Goal: Check status: Check status

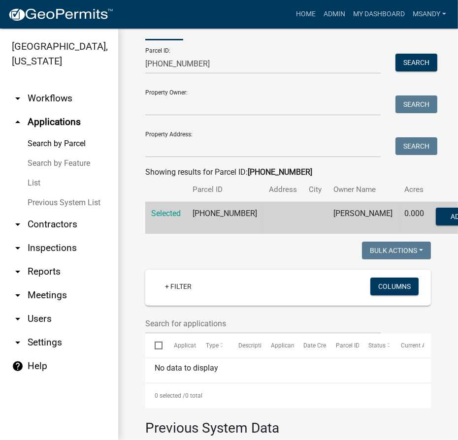
scroll to position [10, 0]
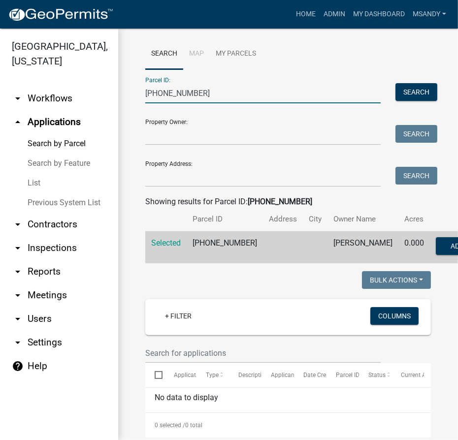
drag, startPoint x: 195, startPoint y: 93, endPoint x: 5, endPoint y: 98, distance: 189.2
click at [6, 94] on div "[GEOGRAPHIC_DATA], [US_STATE] arrow_drop_down Workflows List arrow_drop_up Appl…" at bounding box center [229, 235] width 458 height 412
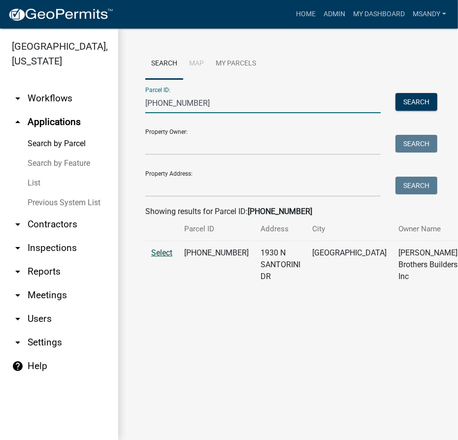
type input "[PHONE_NUMBER]"
click at [157, 258] on span "Select" at bounding box center [161, 252] width 21 height 9
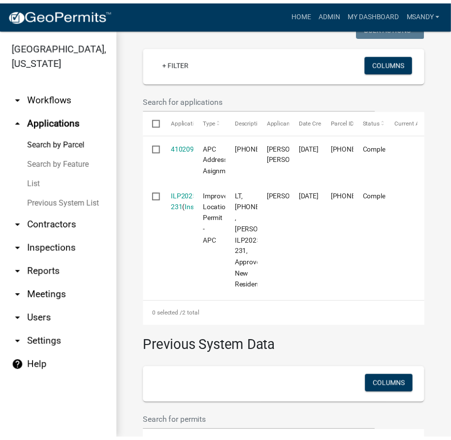
scroll to position [275, 0]
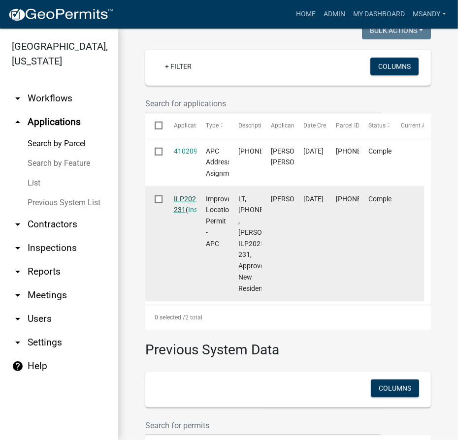
click at [189, 214] on link "ILP2025-231" at bounding box center [188, 204] width 28 height 19
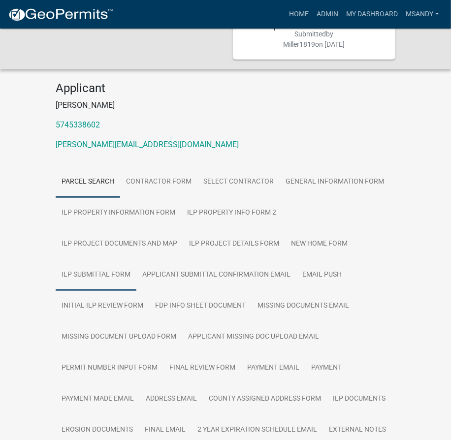
scroll to position [89, 0]
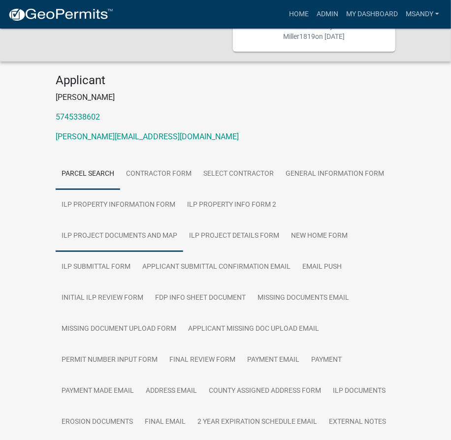
click at [129, 222] on link "ILP Project Documents and Map" at bounding box center [120, 237] width 128 height 32
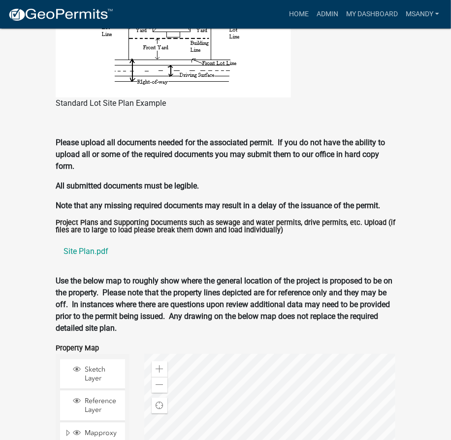
scroll to position [1119, 0]
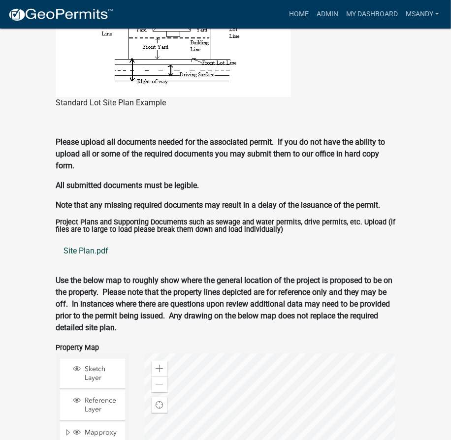
click at [81, 242] on link "Site Plan.pdf" at bounding box center [226, 251] width 340 height 24
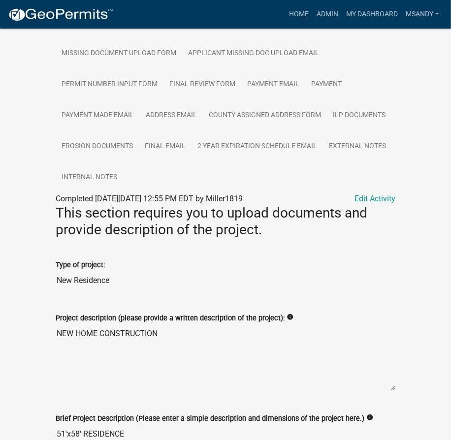
scroll to position [268, 0]
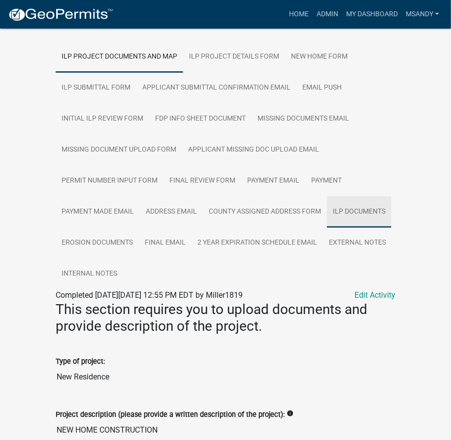
click at [349, 199] on link "ILP Documents" at bounding box center [359, 213] width 65 height 32
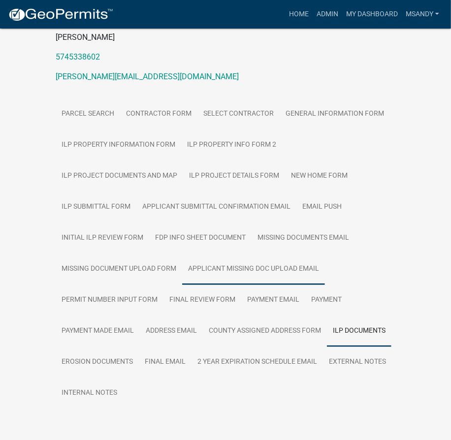
scroll to position [173, 0]
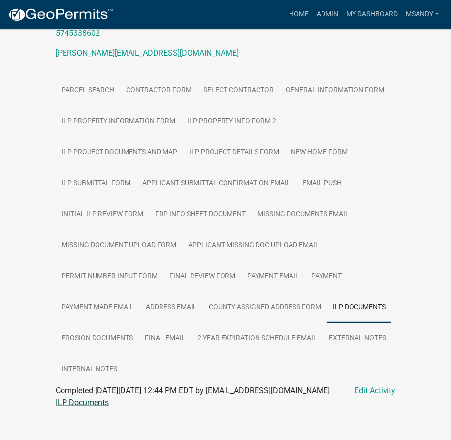
click at [95, 398] on link "ILP Documents" at bounding box center [82, 402] width 53 height 9
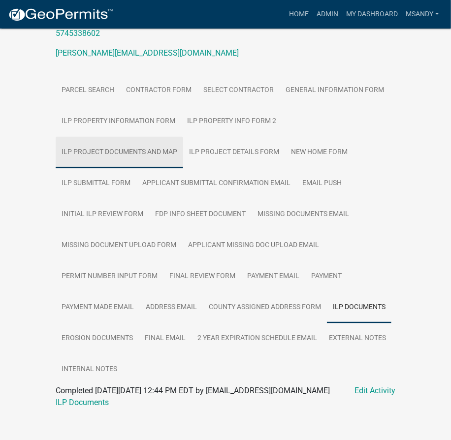
click at [146, 139] on link "ILP Project Documents and Map" at bounding box center [120, 153] width 128 height 32
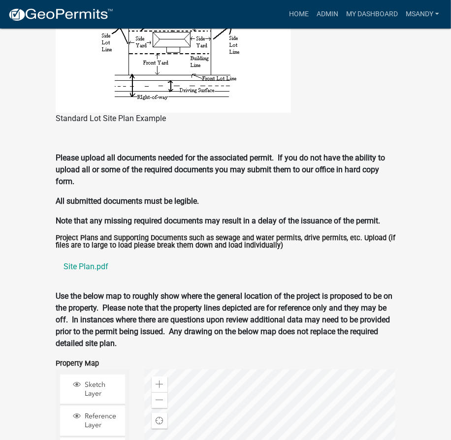
scroll to position [1203, 0]
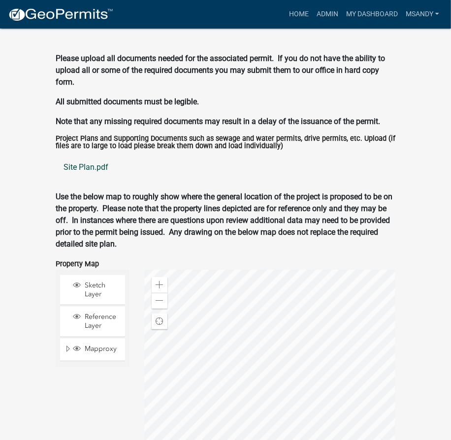
click at [67, 156] on link "Site Plan.pdf" at bounding box center [226, 168] width 340 height 24
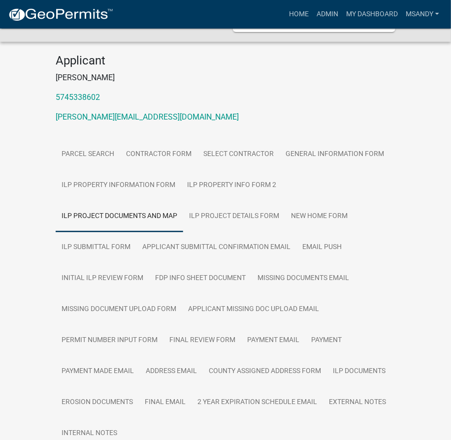
scroll to position [0, 0]
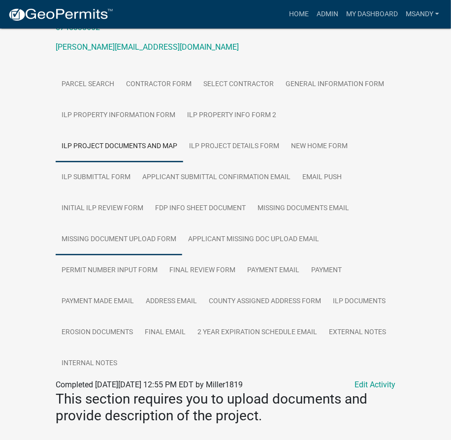
click at [111, 228] on link "Missing Document Upload Form" at bounding box center [119, 240] width 127 height 32
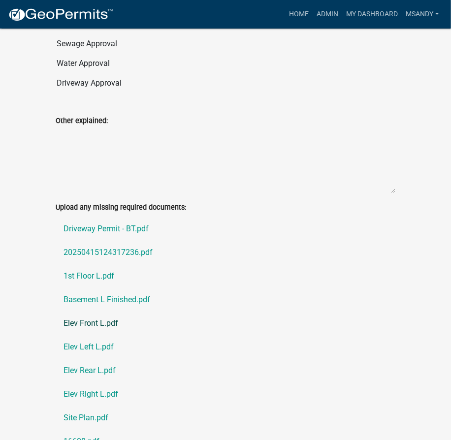
scroll to position [660, 0]
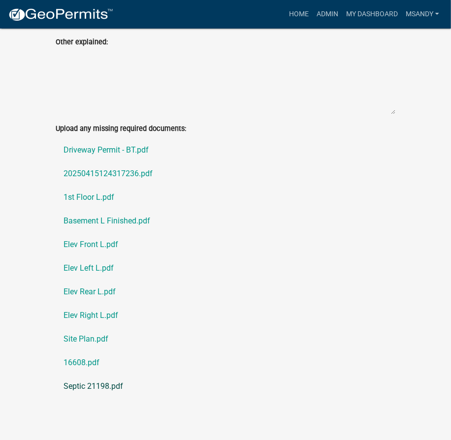
click at [98, 375] on link "Septic 21198.pdf" at bounding box center [226, 387] width 340 height 24
click at [88, 328] on link "Site Plan.pdf" at bounding box center [226, 340] width 340 height 24
click at [122, 162] on link "20250415124317236.pdf" at bounding box center [226, 174] width 340 height 24
click at [96, 187] on link "1st Floor L.pdf" at bounding box center [226, 198] width 340 height 24
